Goal: Transaction & Acquisition: Purchase product/service

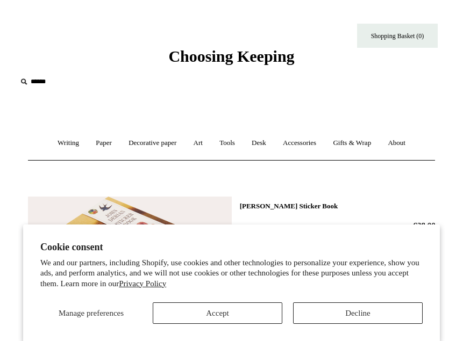
click at [256, 305] on button "Accept" at bounding box center [217, 312] width 129 height 21
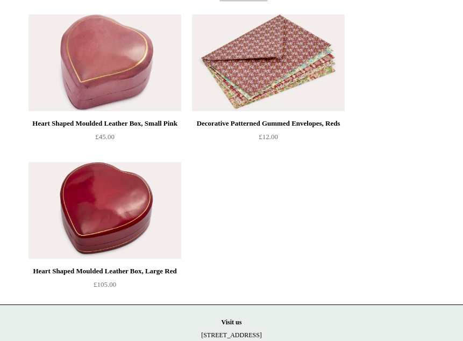
scroll to position [598, 0]
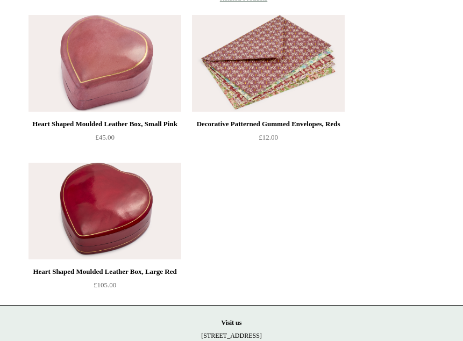
click at [96, 242] on img at bounding box center [104, 211] width 153 height 97
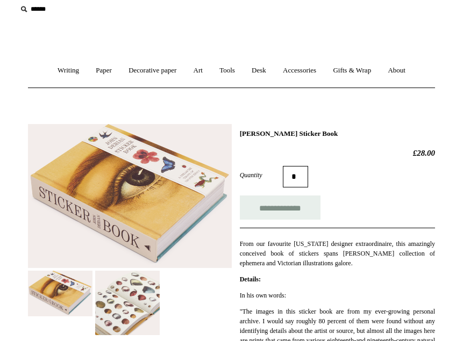
scroll to position [72, 0]
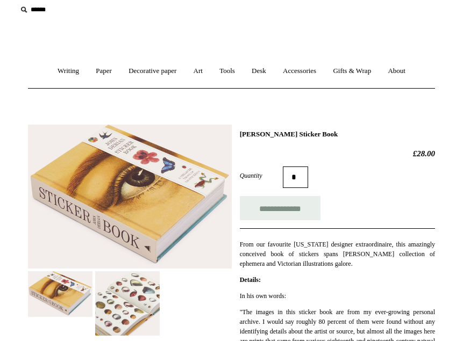
drag, startPoint x: 339, startPoint y: 131, endPoint x: 241, endPoint y: 131, distance: 98.8
click at [241, 131] on h1 "John Derian Sticker Book" at bounding box center [337, 134] width 195 height 9
copy h1 "John Derian Sticker Book"
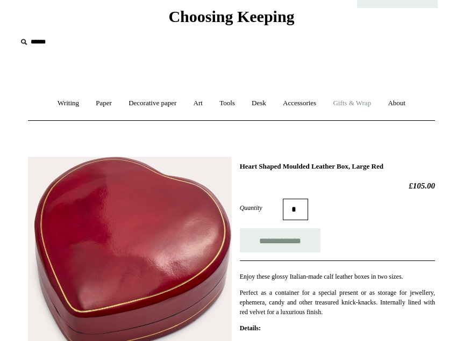
scroll to position [42, 0]
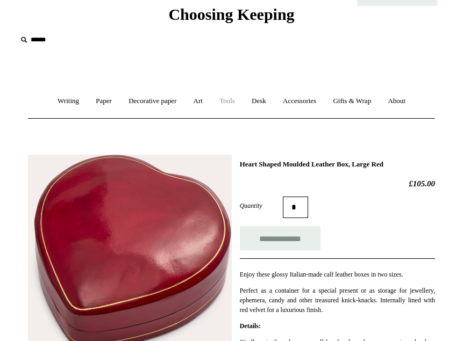
click at [235, 101] on link "Tools +" at bounding box center [227, 101] width 31 height 28
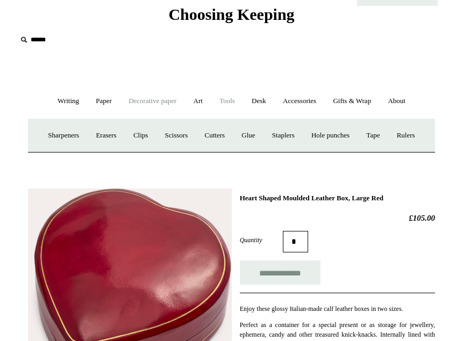
click at [156, 105] on link "Decorative paper +" at bounding box center [152, 101] width 63 height 28
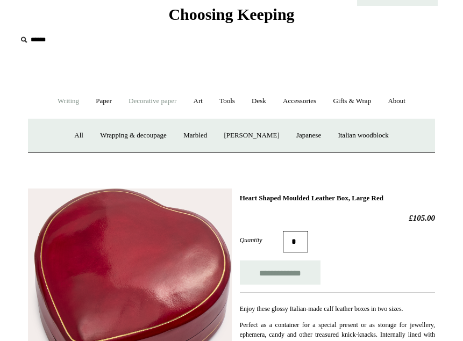
click at [61, 100] on link "Writing +" at bounding box center [68, 101] width 37 height 28
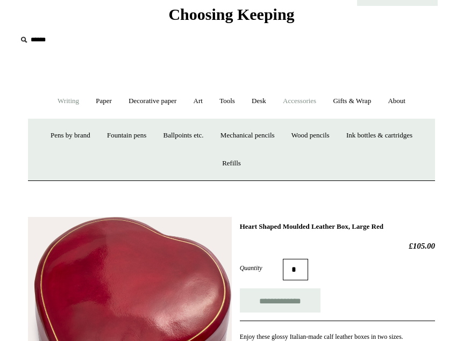
click at [307, 102] on link "Accessories +" at bounding box center [299, 101] width 48 height 28
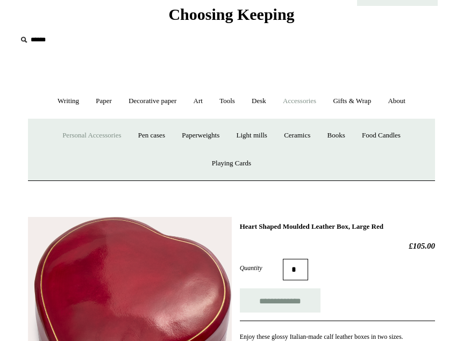
click at [107, 134] on link "Personal Accessories +" at bounding box center [92, 135] width 74 height 28
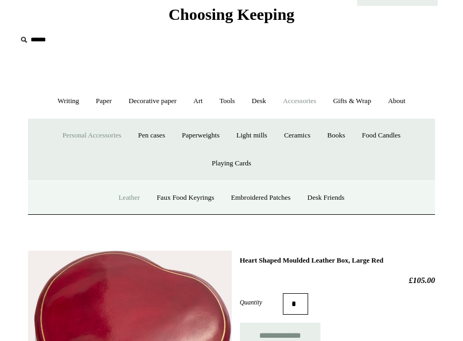
click at [128, 196] on link "Leather" at bounding box center [129, 198] width 37 height 28
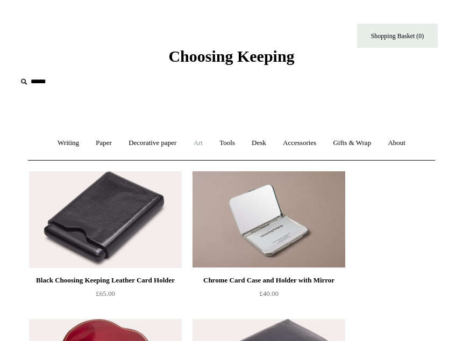
click at [195, 146] on link "Art +" at bounding box center [198, 143] width 24 height 28
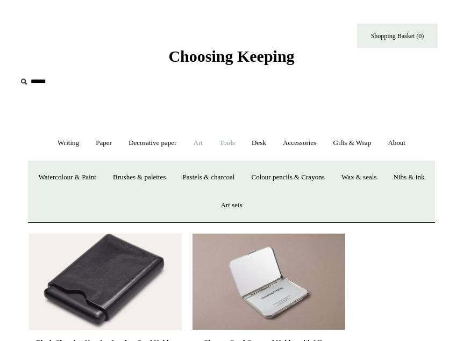
click at [226, 144] on link "Tools +" at bounding box center [227, 143] width 31 height 28
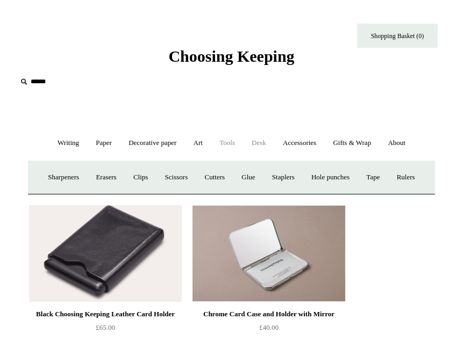
click at [271, 142] on link "Desk +" at bounding box center [259, 143] width 30 height 28
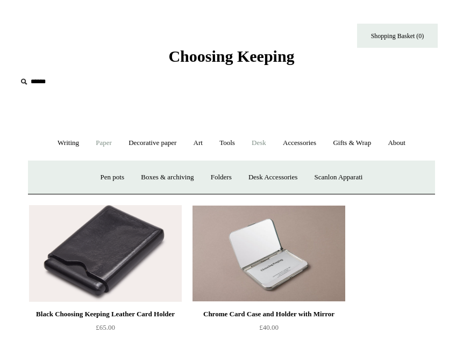
click at [102, 143] on link "Paper +" at bounding box center [103, 143] width 31 height 28
click at [142, 171] on link "📆 Dated Diaries 📆" at bounding box center [151, 177] width 74 height 28
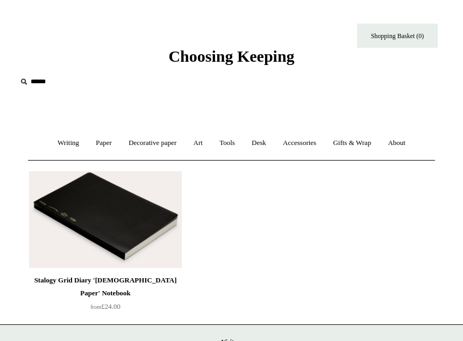
click at [81, 146] on ul "Writing + Pens by brand + [GEOGRAPHIC_DATA] Lamy Ohnishi Seisakusho [GEOGRAPHIC…" at bounding box center [231, 143] width 363 height 28
click at [68, 145] on link "Writing +" at bounding box center [68, 143] width 37 height 28
